Goal: Information Seeking & Learning: Find specific fact

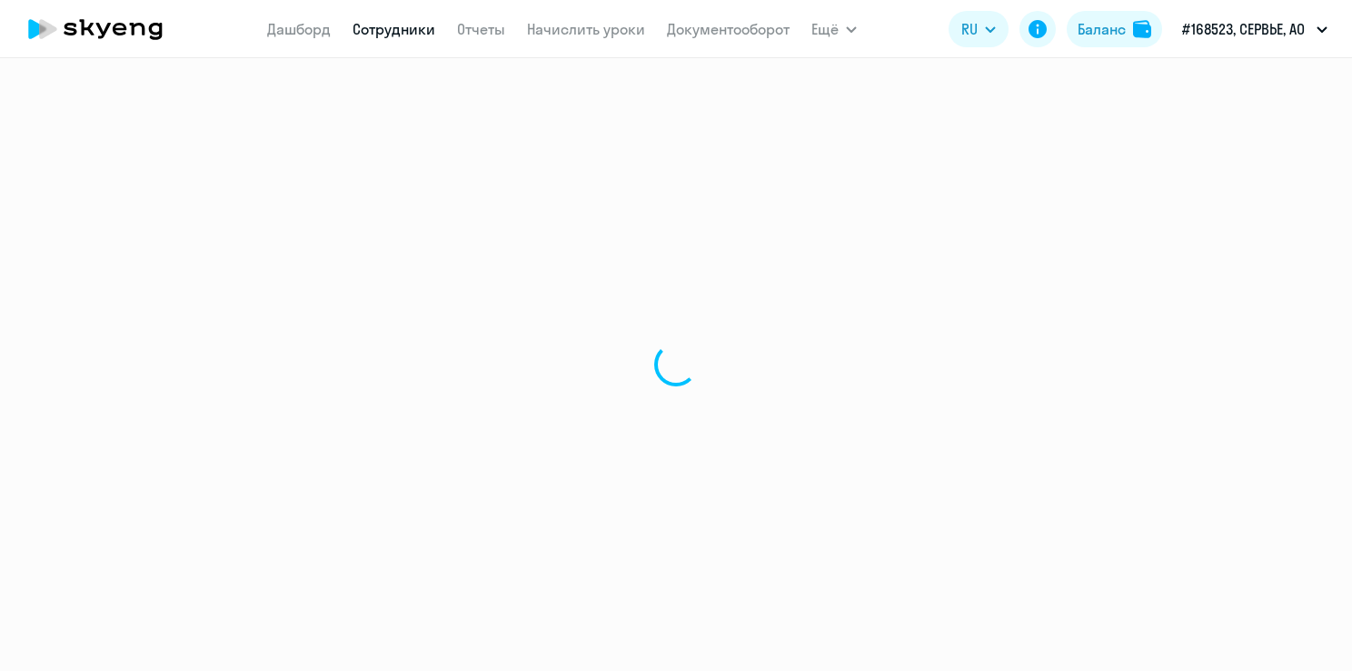
select select "english"
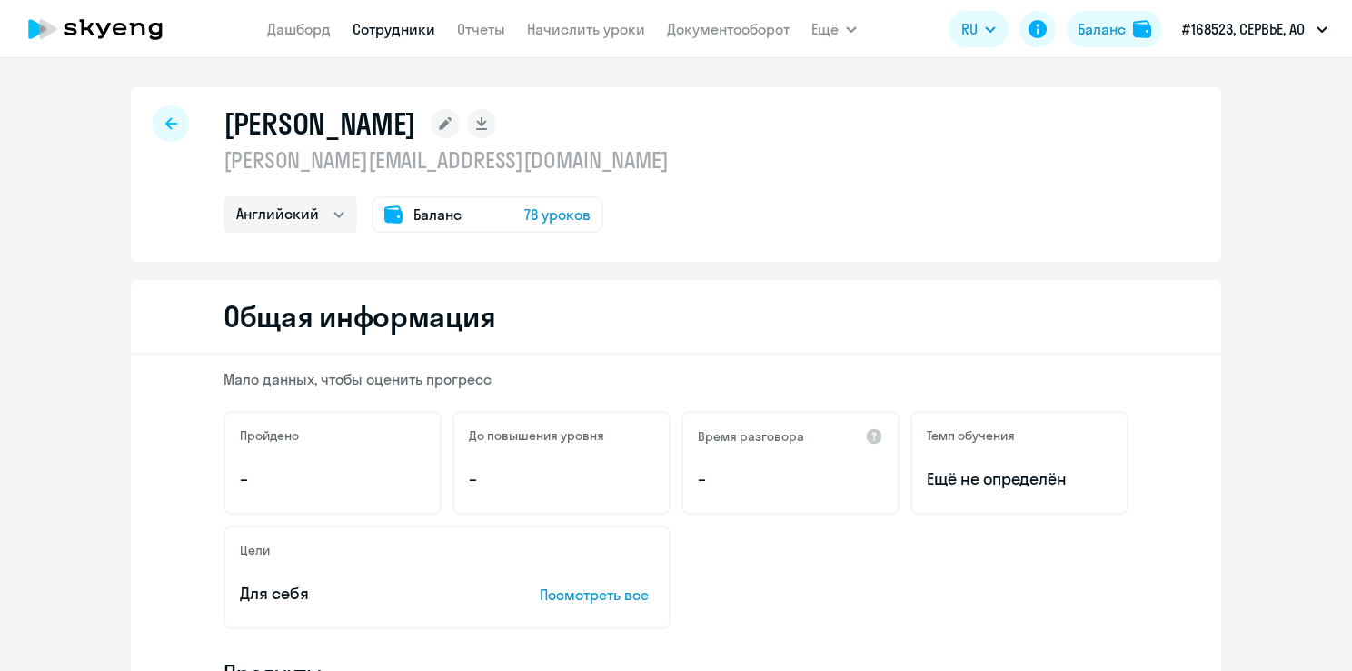
click at [173, 136] on div at bounding box center [171, 123] width 36 height 36
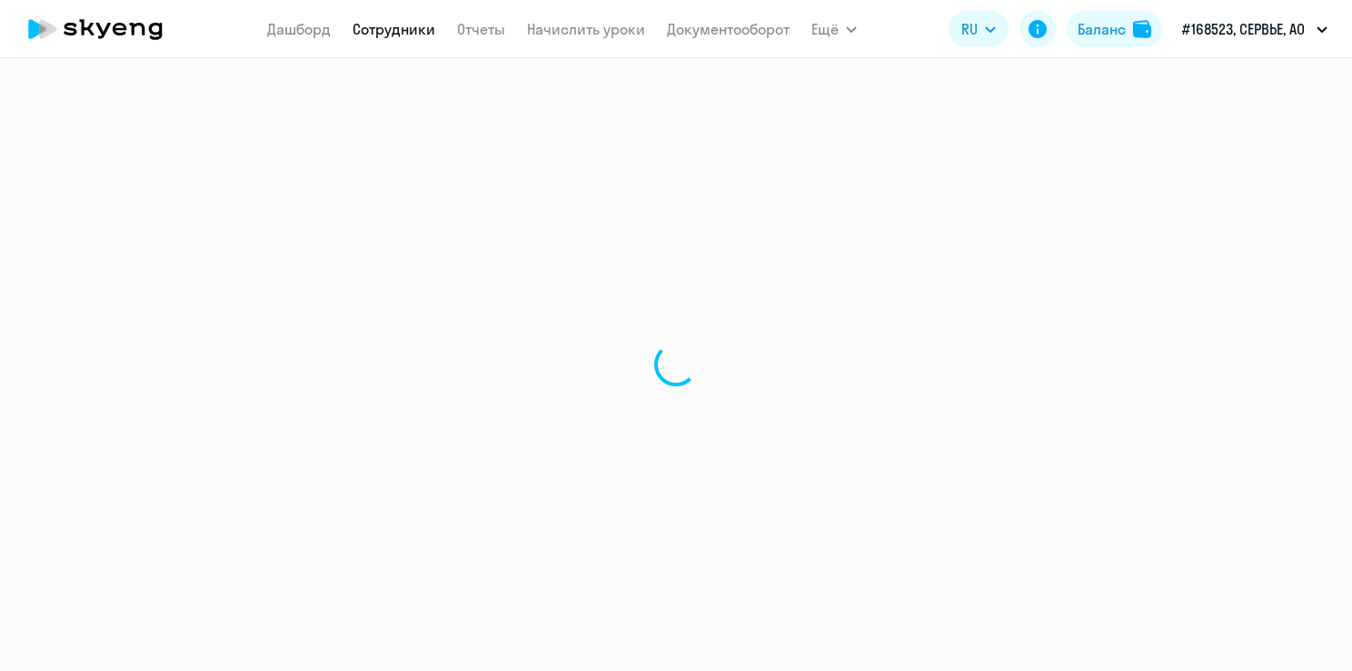
select select "30"
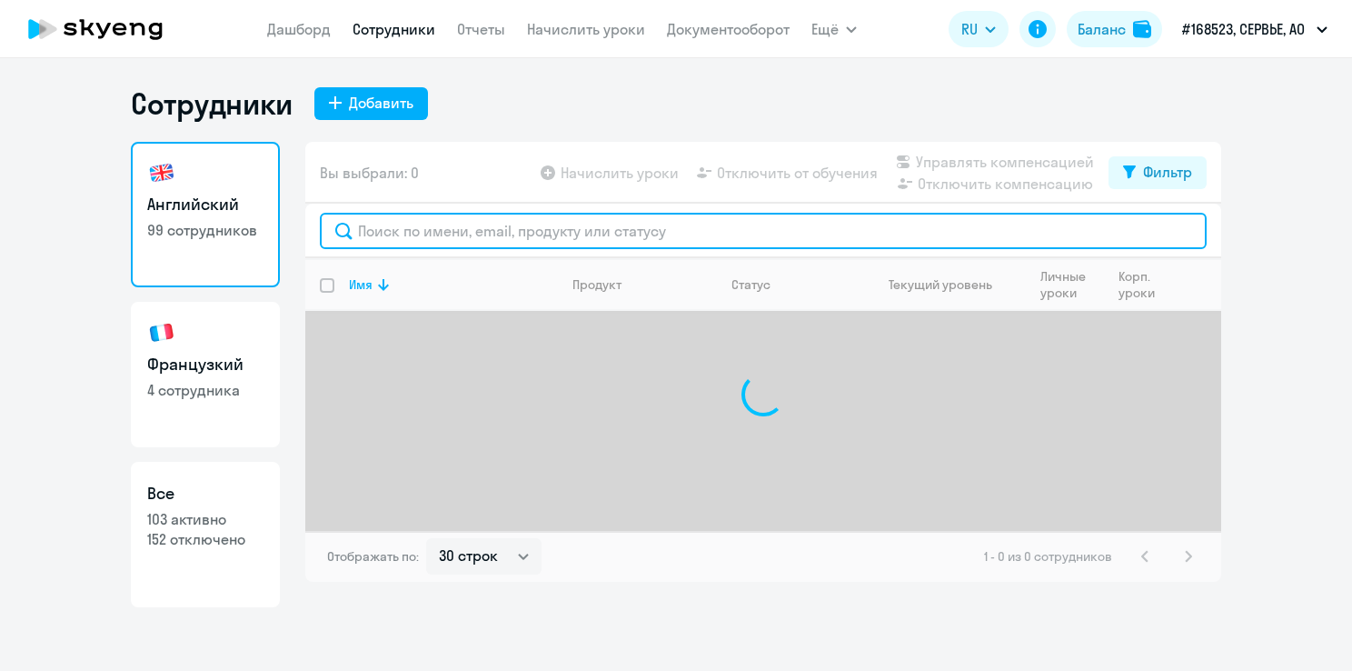
click at [472, 224] on input "text" at bounding box center [763, 231] width 887 height 36
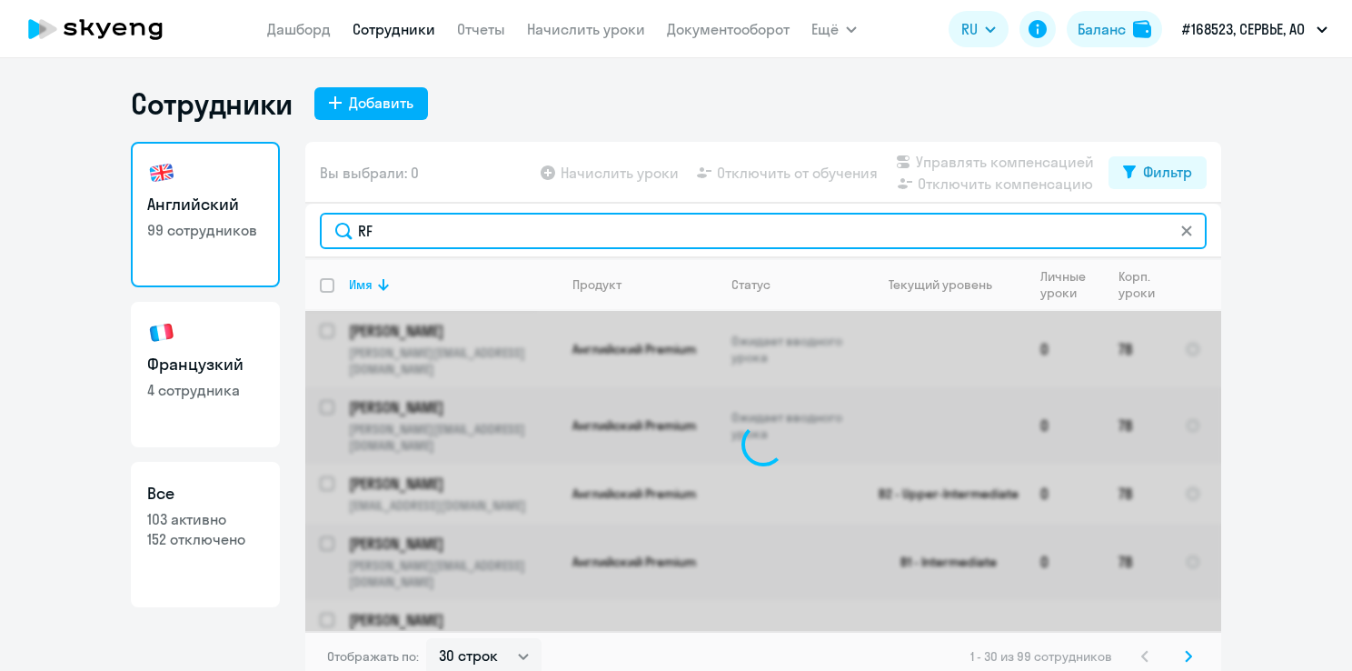
type input "R"
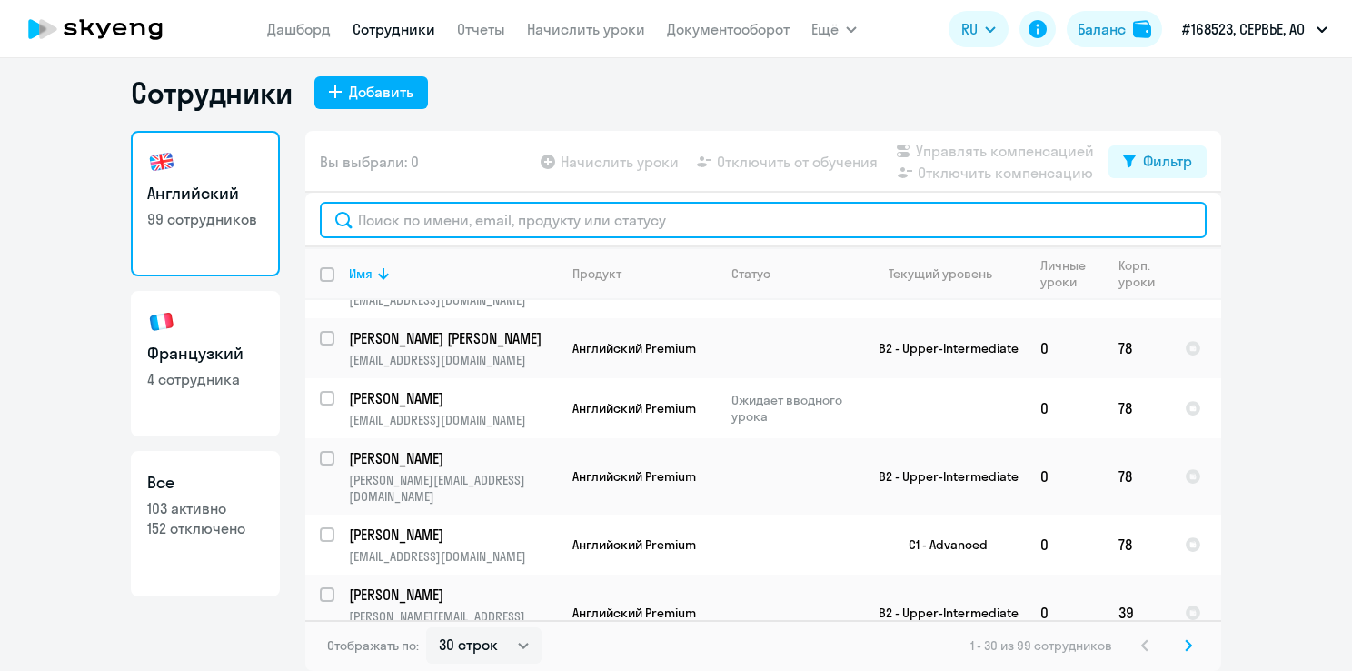
scroll to position [875, 0]
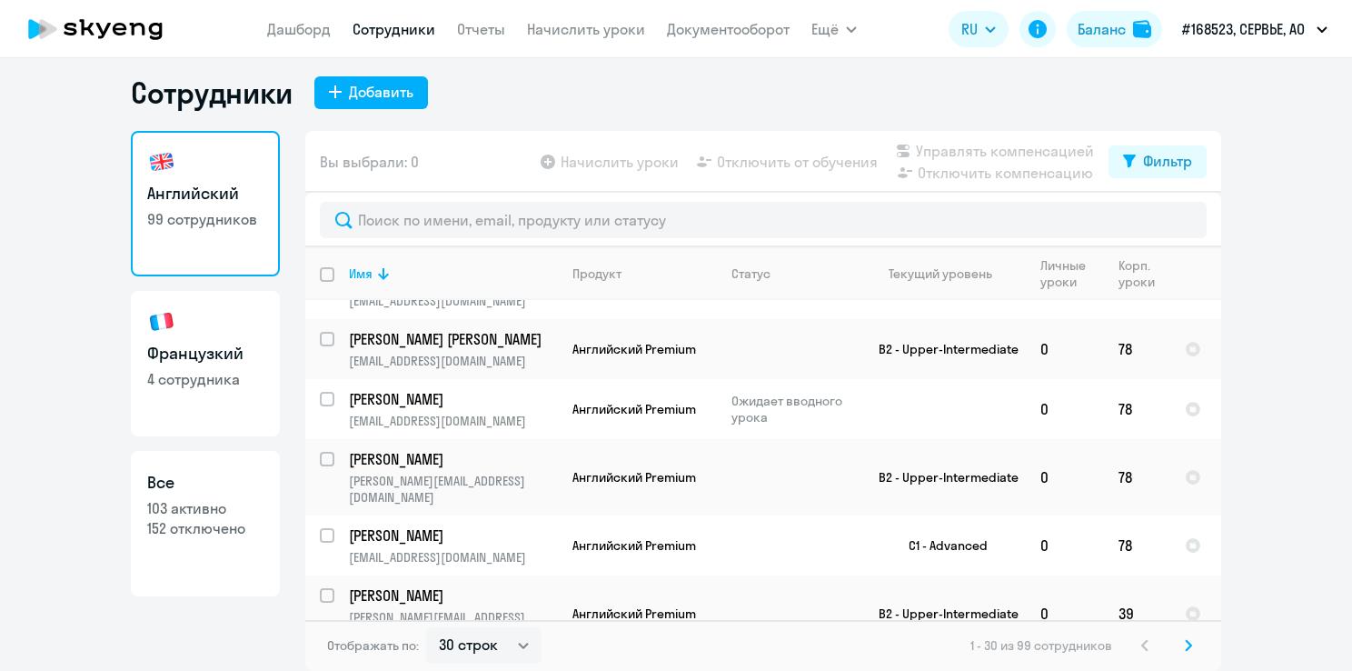
click at [196, 209] on p "99 сотрудников" at bounding box center [205, 219] width 116 height 20
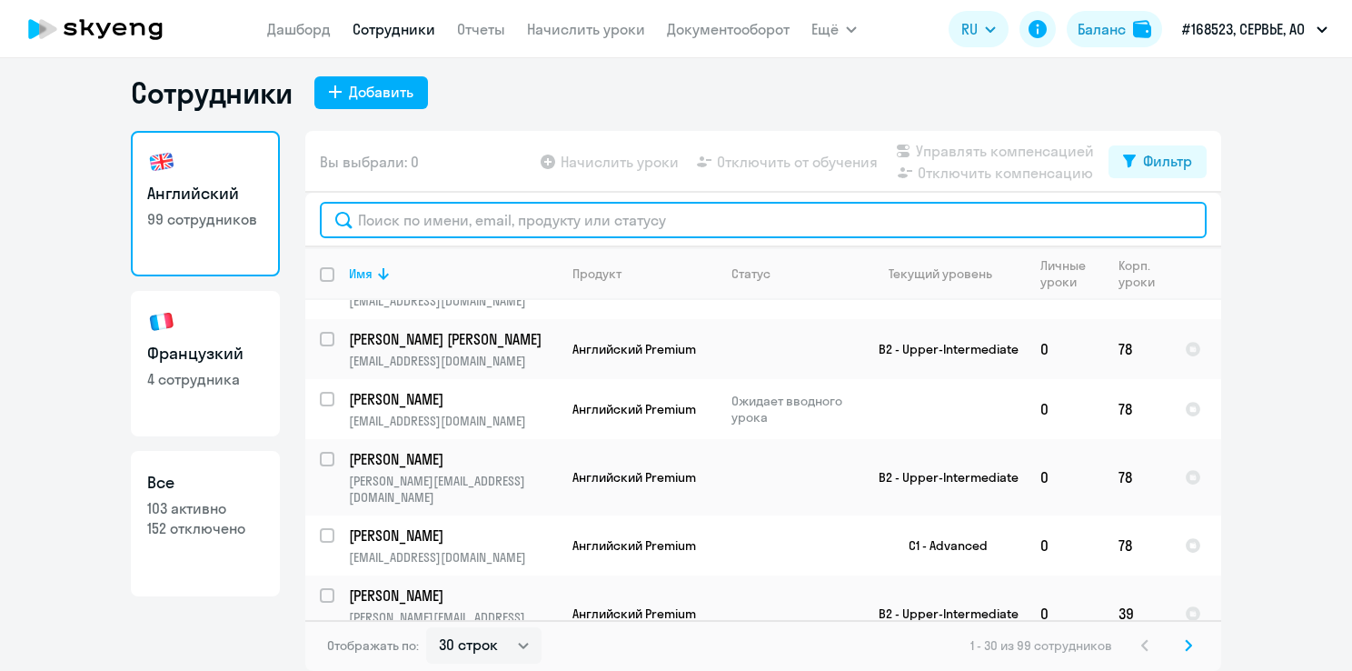
click at [471, 209] on input "text" at bounding box center [763, 220] width 887 height 36
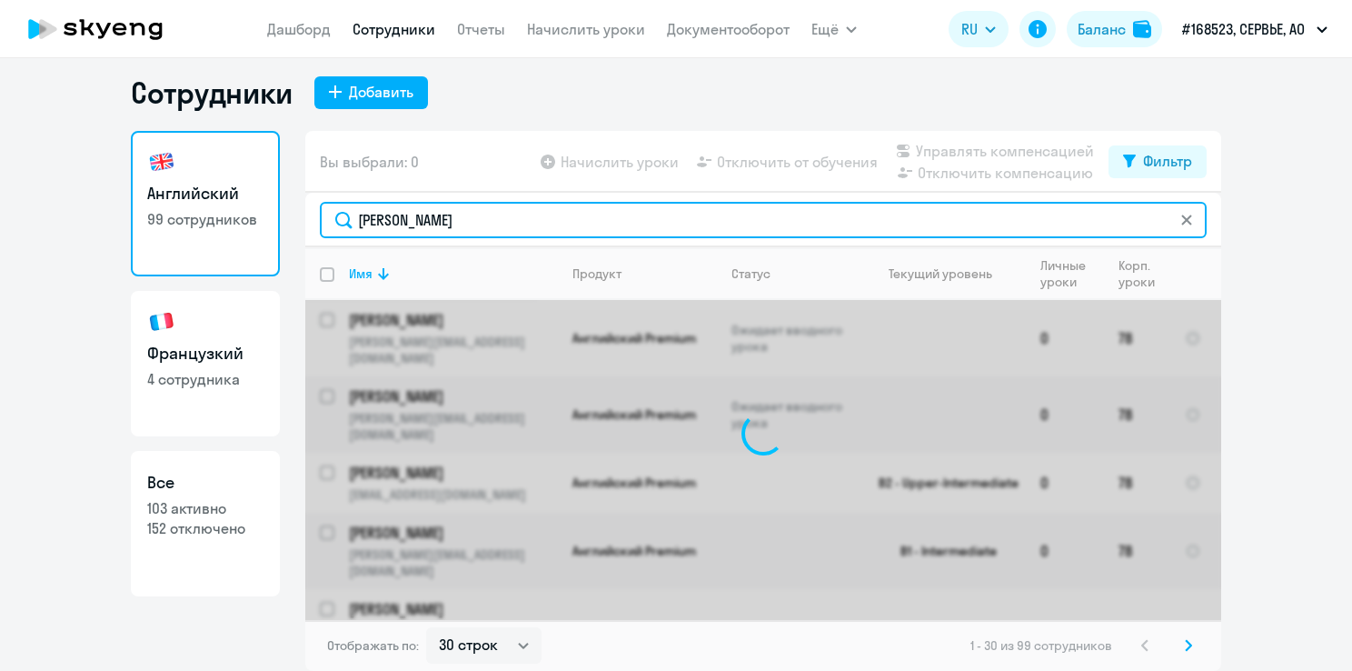
scroll to position [0, 0]
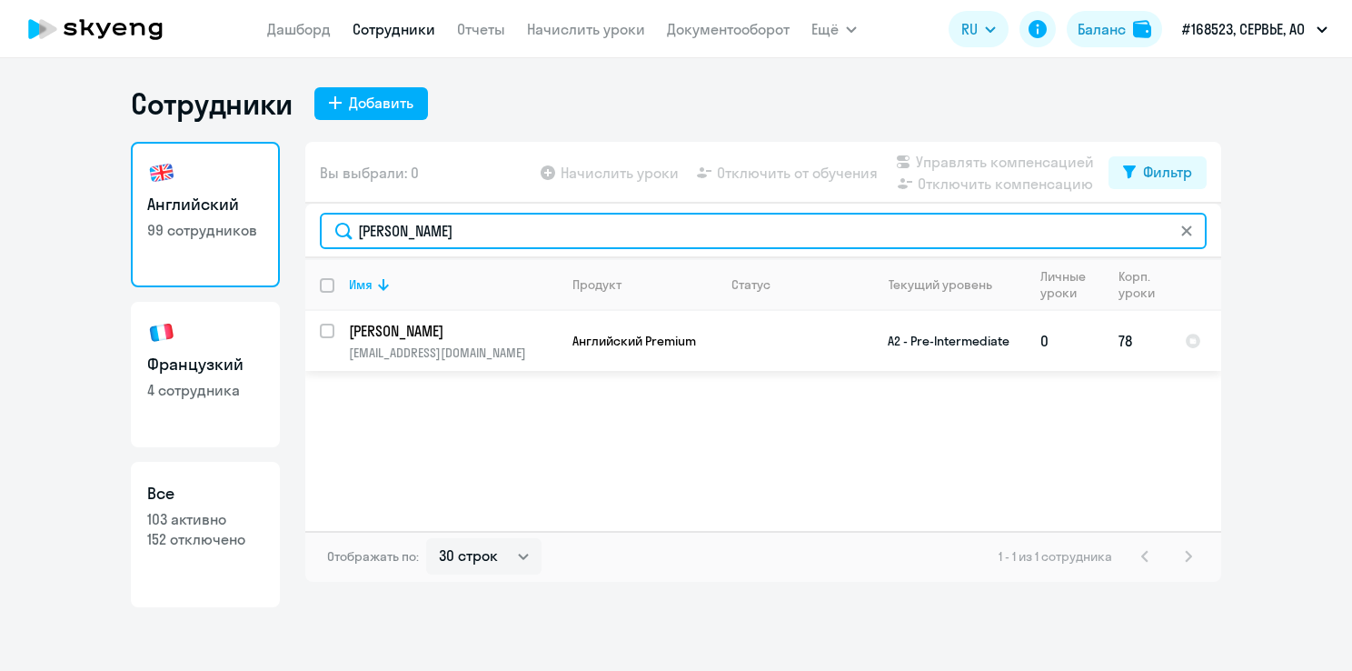
type input "[PERSON_NAME]"
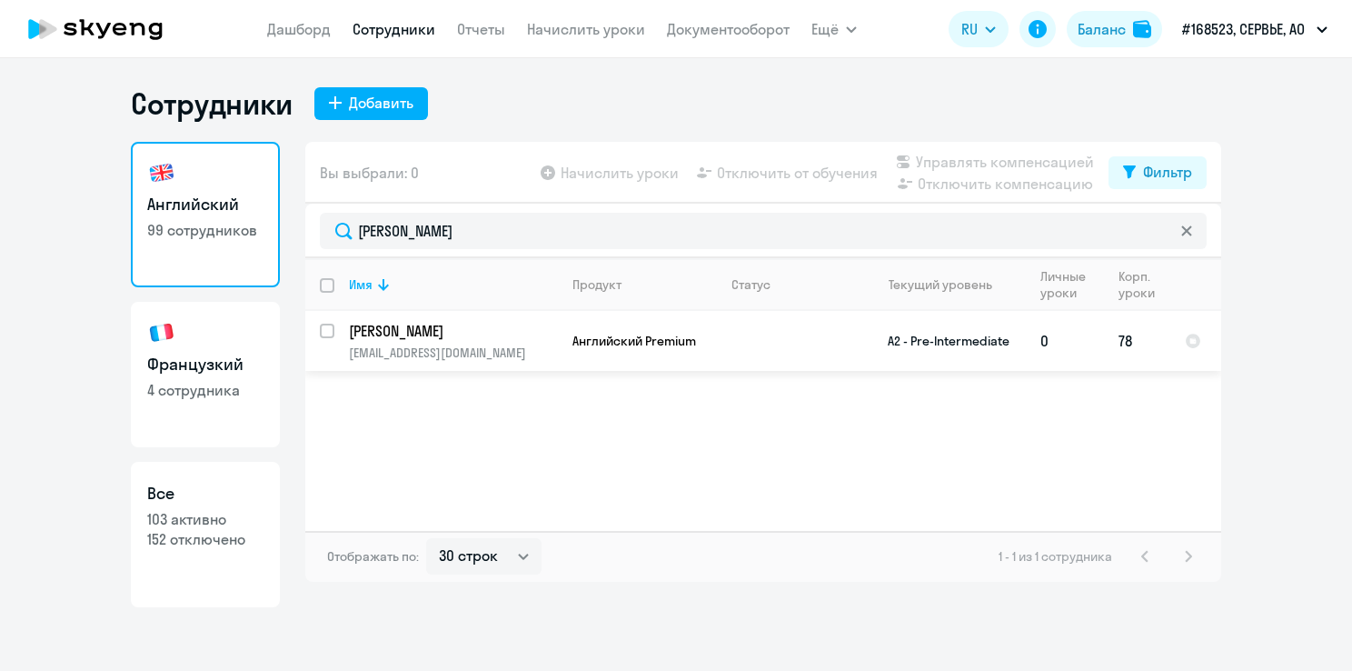
click at [475, 341] on td "[PERSON_NAME] [EMAIL_ADDRESS][DOMAIN_NAME]" at bounding box center [446, 341] width 224 height 60
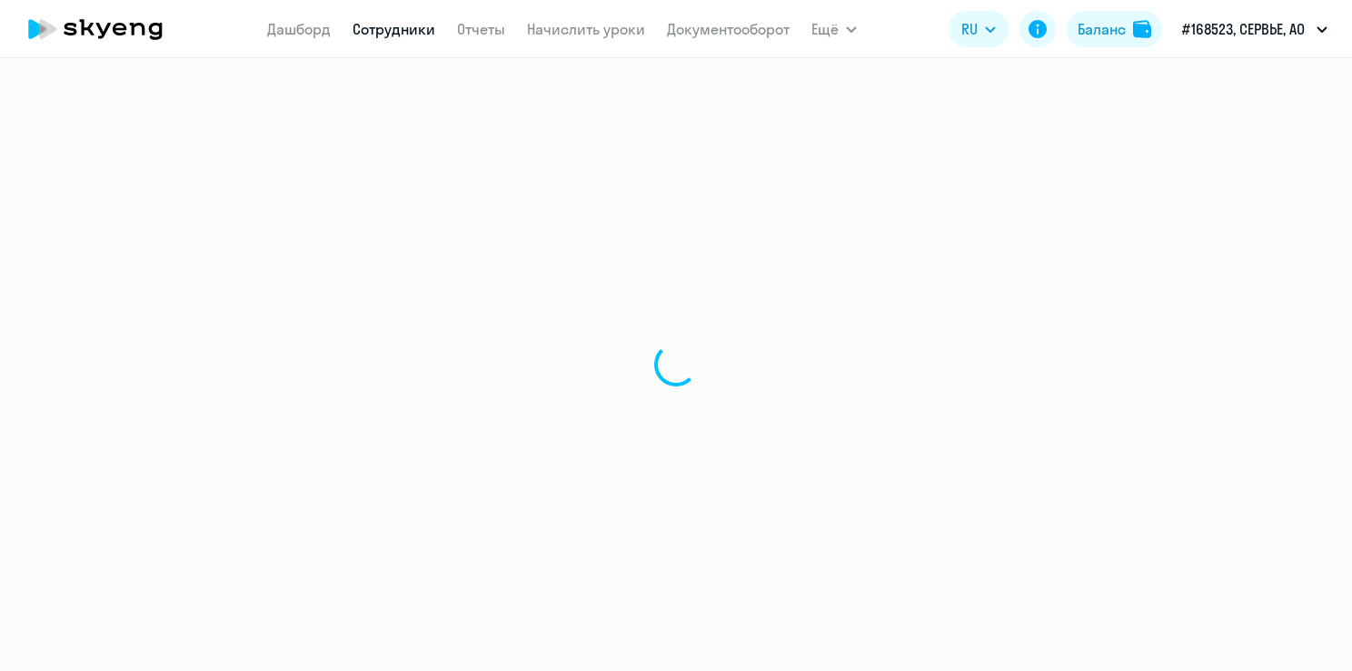
select select "english"
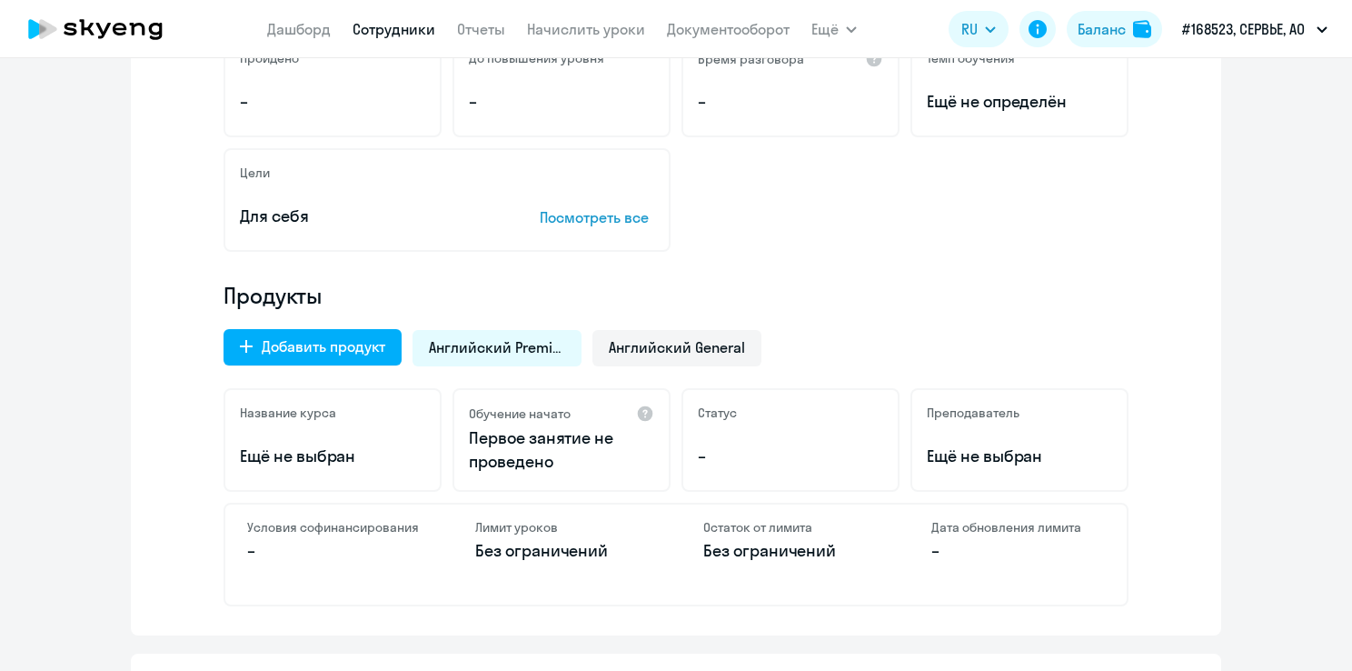
scroll to position [454, 0]
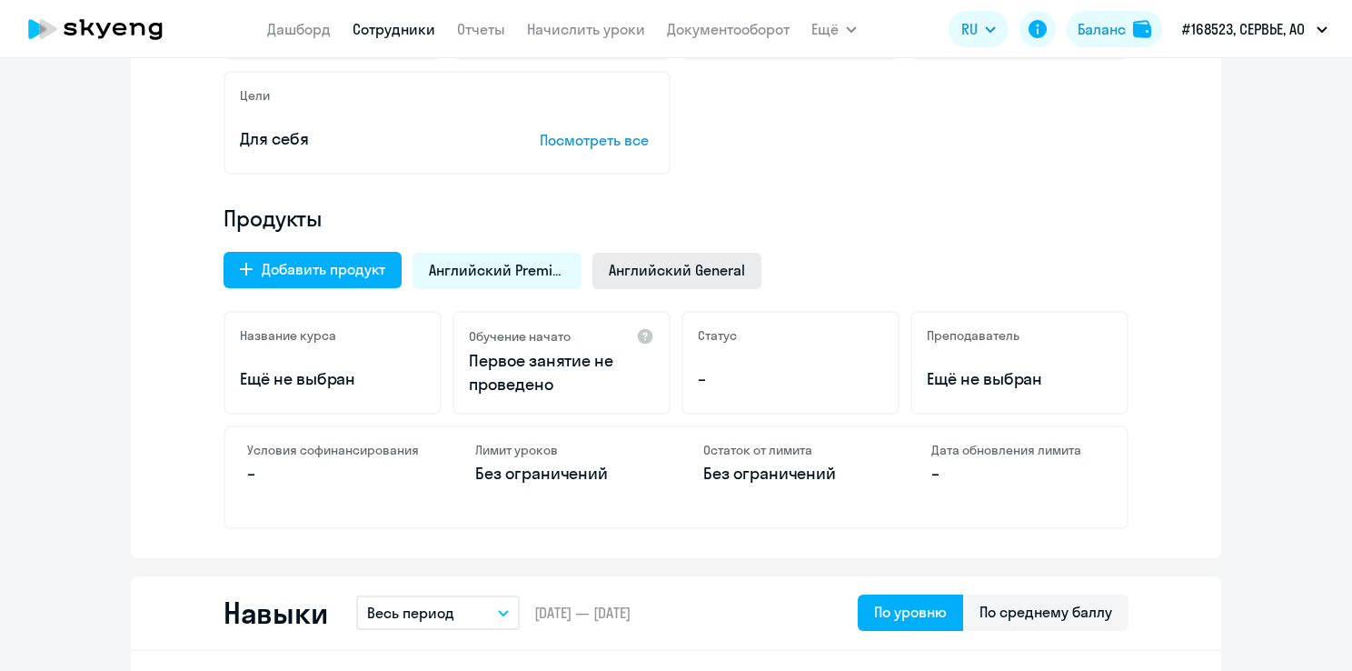
click at [619, 268] on span "Английский General" at bounding box center [677, 270] width 136 height 20
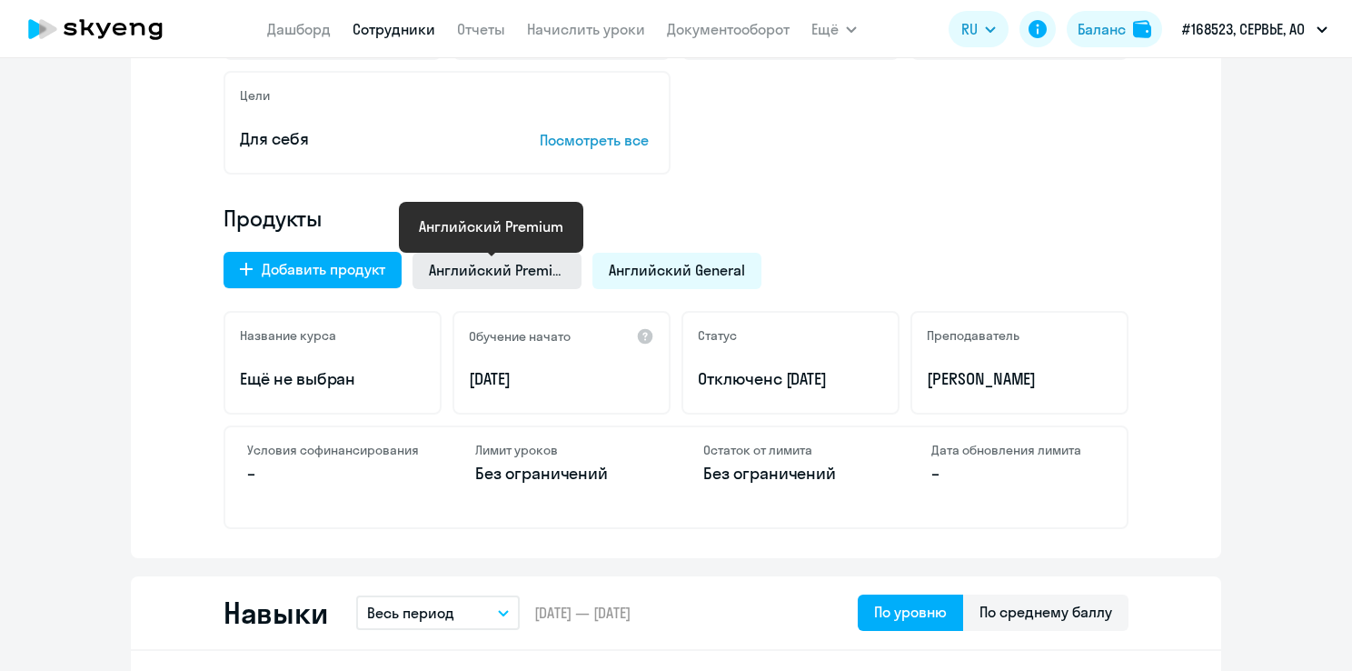
click at [539, 263] on span "Английский Premium" at bounding box center [497, 270] width 136 height 20
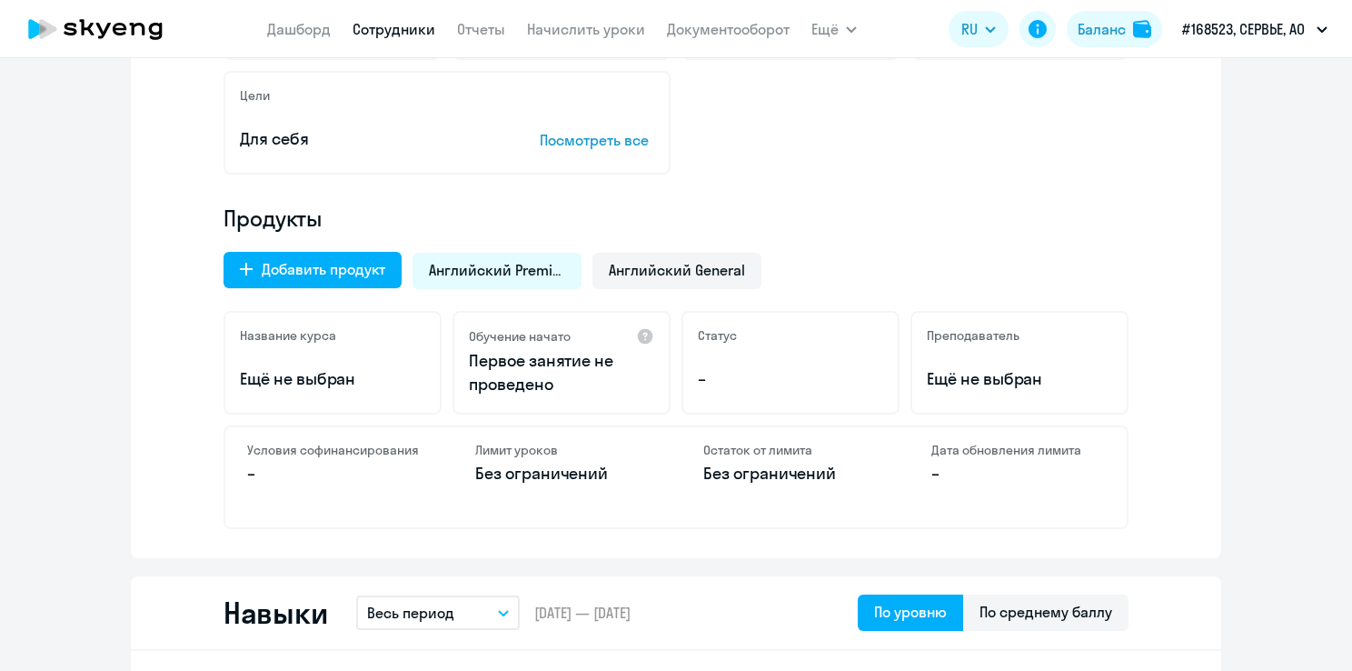
click at [384, 35] on link "Сотрудники" at bounding box center [394, 29] width 83 height 18
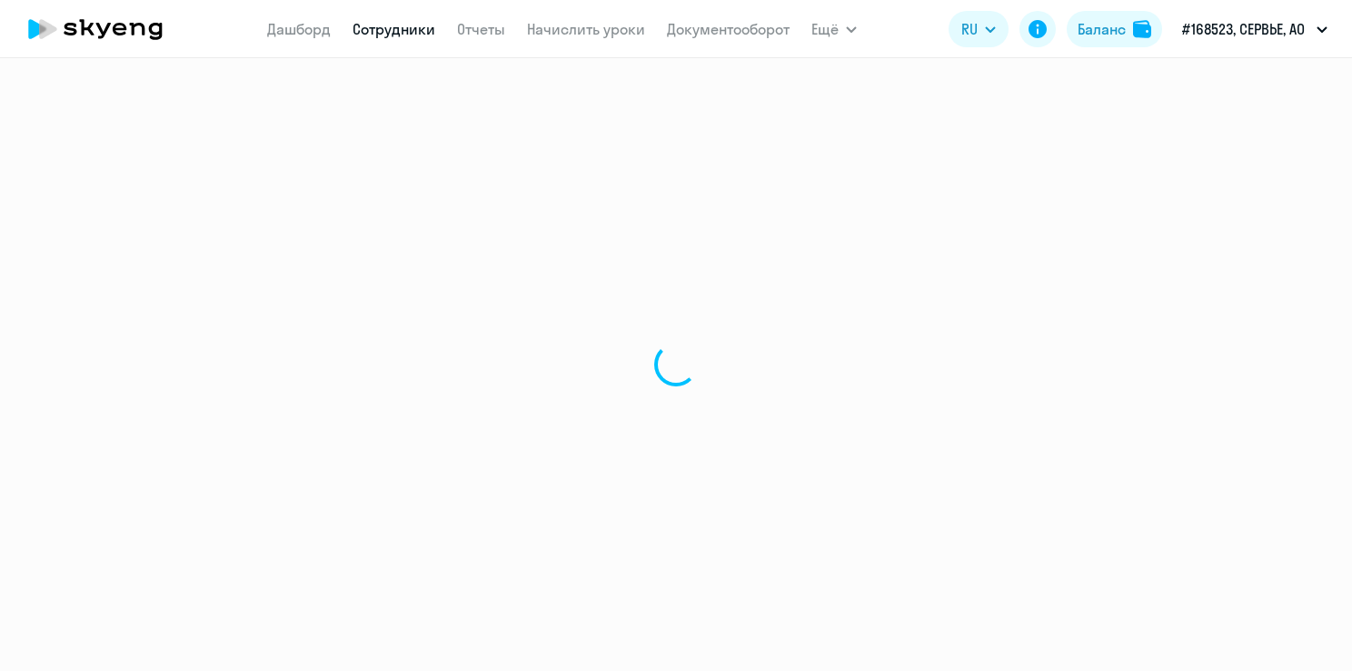
select select "30"
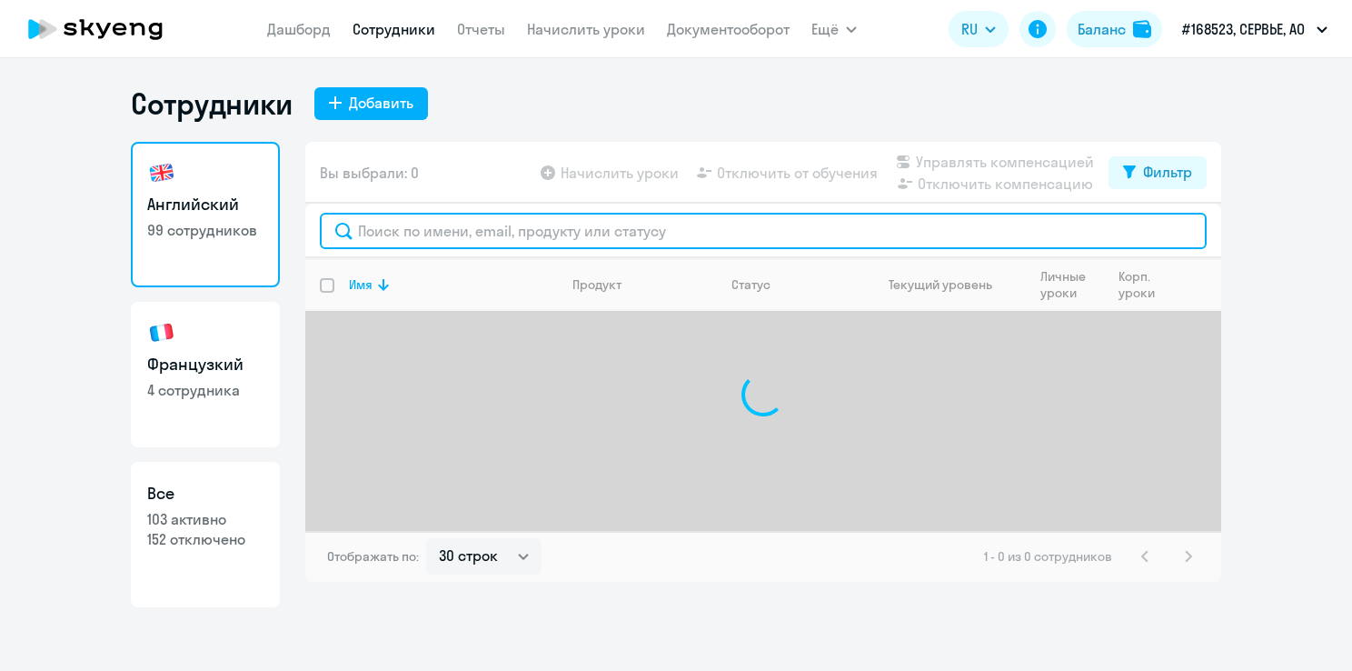
click at [475, 233] on input "text" at bounding box center [763, 231] width 887 height 36
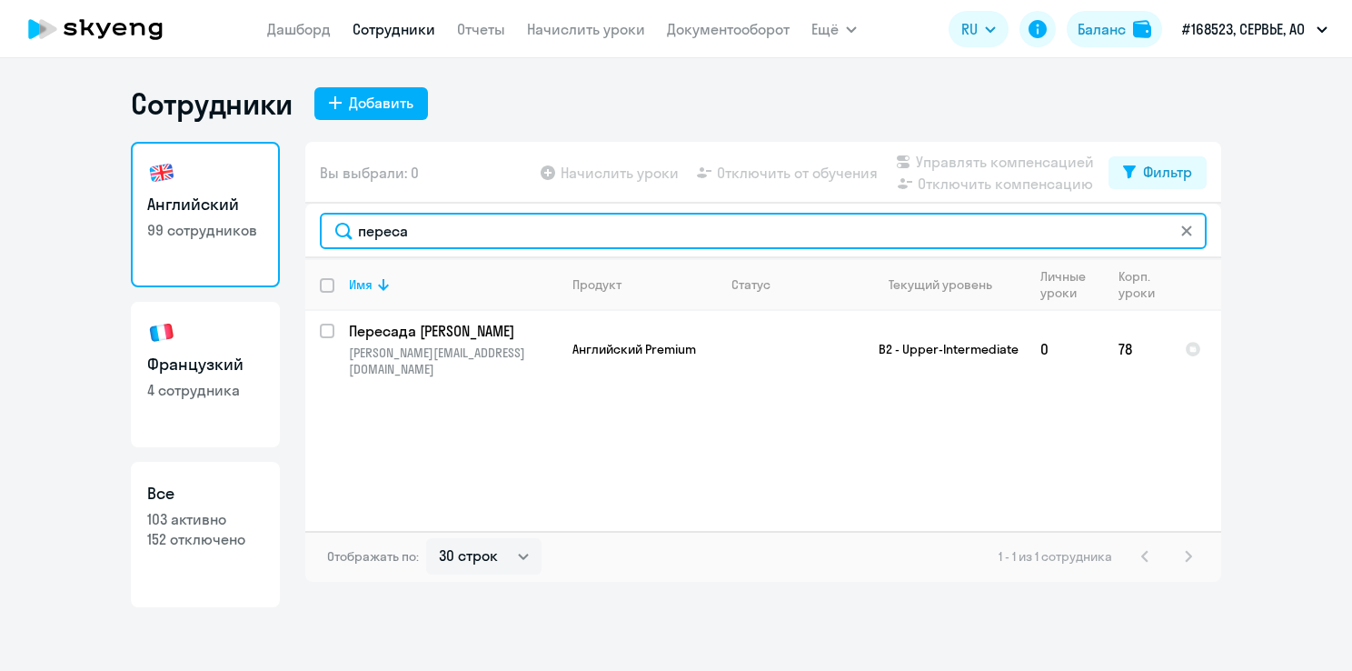
type input "переса"
